Goal: Task Accomplishment & Management: Use online tool/utility

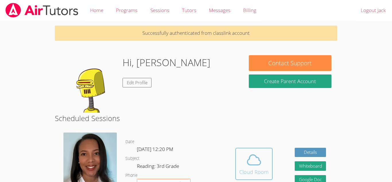
click at [258, 149] on button "Cloud Room" at bounding box center [253, 163] width 37 height 32
click at [257, 153] on icon at bounding box center [254, 160] width 16 height 16
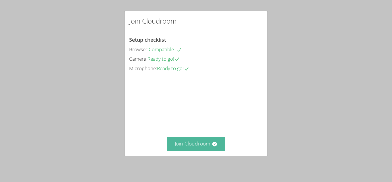
click at [179, 142] on button "Join Cloudroom" at bounding box center [196, 144] width 59 height 14
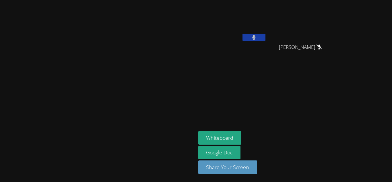
click at [256, 38] on icon at bounding box center [254, 37] width 4 height 5
click at [257, 38] on icon at bounding box center [254, 37] width 6 height 5
click at [256, 38] on icon at bounding box center [254, 37] width 4 height 5
click at [257, 38] on icon at bounding box center [254, 37] width 6 height 5
click at [256, 38] on icon at bounding box center [254, 37] width 4 height 5
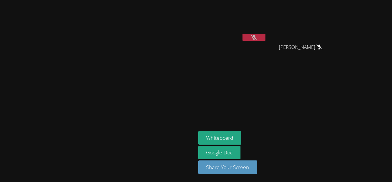
click at [257, 38] on icon at bounding box center [254, 37] width 6 height 5
click at [256, 38] on icon at bounding box center [254, 37] width 4 height 5
click at [257, 38] on icon at bounding box center [254, 37] width 6 height 5
click at [256, 38] on icon at bounding box center [254, 37] width 4 height 5
click at [257, 38] on icon at bounding box center [254, 37] width 6 height 5
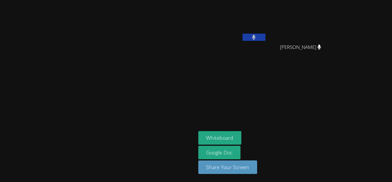
click at [256, 38] on icon at bounding box center [254, 37] width 4 height 5
click at [265, 34] on button at bounding box center [253, 37] width 23 height 7
click at [256, 35] on icon at bounding box center [254, 37] width 4 height 5
click at [257, 35] on icon at bounding box center [254, 37] width 6 height 5
click at [256, 35] on icon at bounding box center [254, 37] width 4 height 5
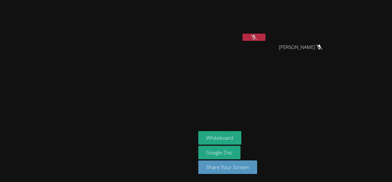
click at [257, 35] on icon at bounding box center [254, 37] width 6 height 5
click at [256, 35] on icon at bounding box center [254, 37] width 4 height 5
click at [257, 35] on icon at bounding box center [254, 37] width 6 height 5
click at [256, 35] on icon at bounding box center [254, 37] width 4 height 5
click at [257, 35] on icon at bounding box center [254, 37] width 6 height 5
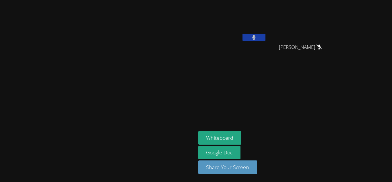
click at [256, 35] on icon at bounding box center [254, 37] width 4 height 5
click at [267, 18] on video at bounding box center [232, 21] width 68 height 38
click at [265, 38] on button at bounding box center [253, 37] width 23 height 7
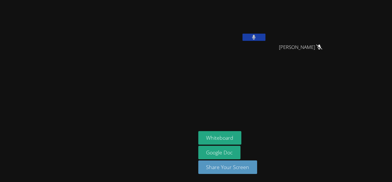
click at [265, 38] on button at bounding box center [253, 37] width 23 height 7
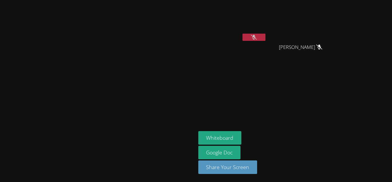
click at [265, 39] on button at bounding box center [253, 37] width 23 height 7
click at [265, 36] on button at bounding box center [253, 37] width 23 height 7
click at [265, 35] on button at bounding box center [253, 37] width 23 height 7
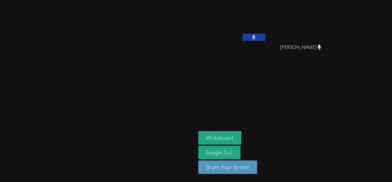
click at [265, 35] on button at bounding box center [253, 37] width 23 height 7
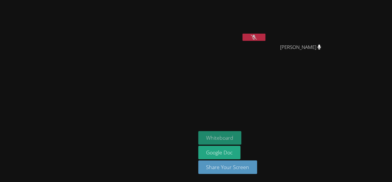
click at [242, 132] on button "Whiteboard" at bounding box center [219, 137] width 43 height 13
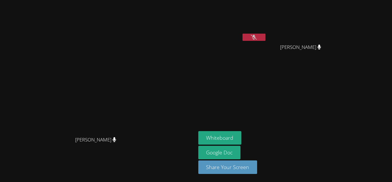
click at [265, 39] on button at bounding box center [253, 37] width 23 height 7
click at [265, 36] on button at bounding box center [253, 37] width 23 height 7
click at [257, 36] on icon at bounding box center [254, 37] width 6 height 5
click at [265, 35] on button at bounding box center [253, 37] width 23 height 7
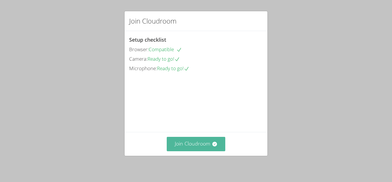
click at [193, 142] on button "Join Cloudroom" at bounding box center [196, 144] width 59 height 14
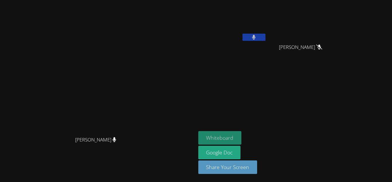
click at [242, 134] on button "Whiteboard" at bounding box center [219, 137] width 43 height 13
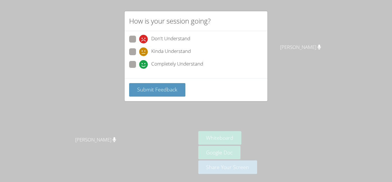
click at [137, 64] on label "Completely Understand" at bounding box center [166, 65] width 74 height 8
click at [139, 64] on input "Completely Understand" at bounding box center [141, 63] width 5 height 5
radio input "true"
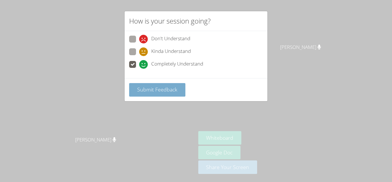
click at [152, 91] on span "Submit Feedback" at bounding box center [157, 89] width 40 height 7
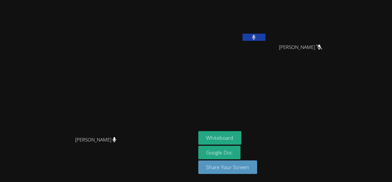
click at [265, 34] on button at bounding box center [253, 37] width 23 height 7
click at [265, 36] on button at bounding box center [253, 37] width 23 height 7
click at [256, 39] on icon at bounding box center [253, 37] width 3 height 5
click at [265, 35] on button at bounding box center [253, 37] width 23 height 7
